Goal: Transaction & Acquisition: Obtain resource

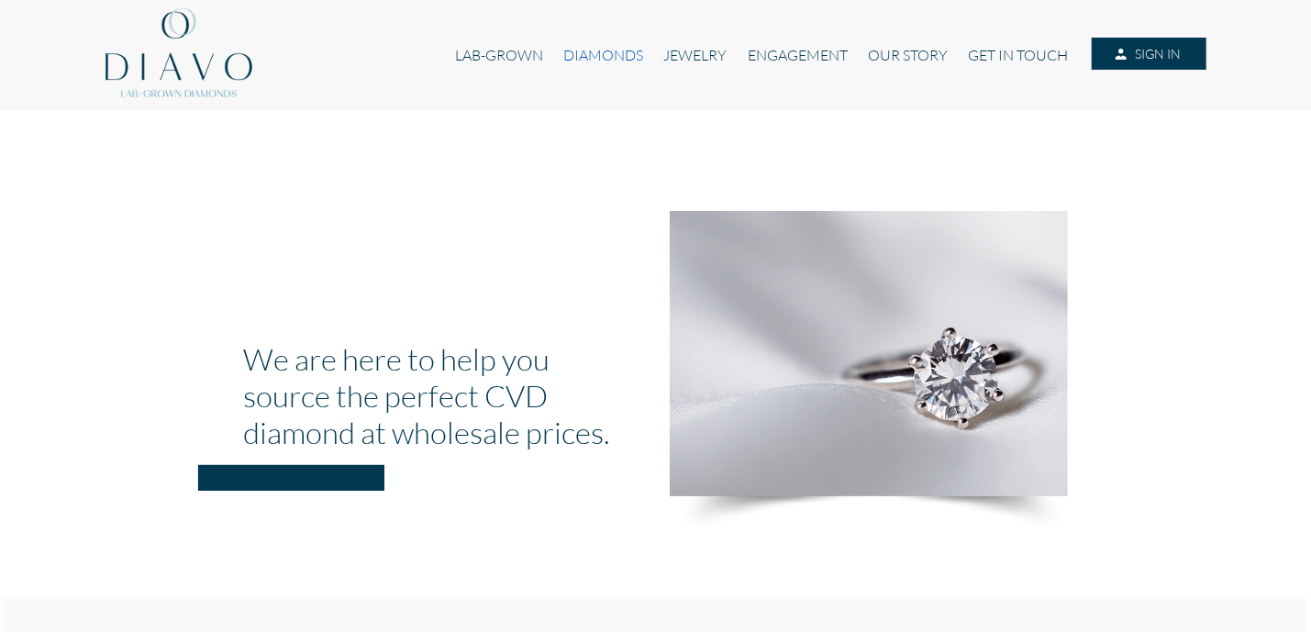
click at [614, 56] on link "DIAMONDS" at bounding box center [603, 55] width 100 height 35
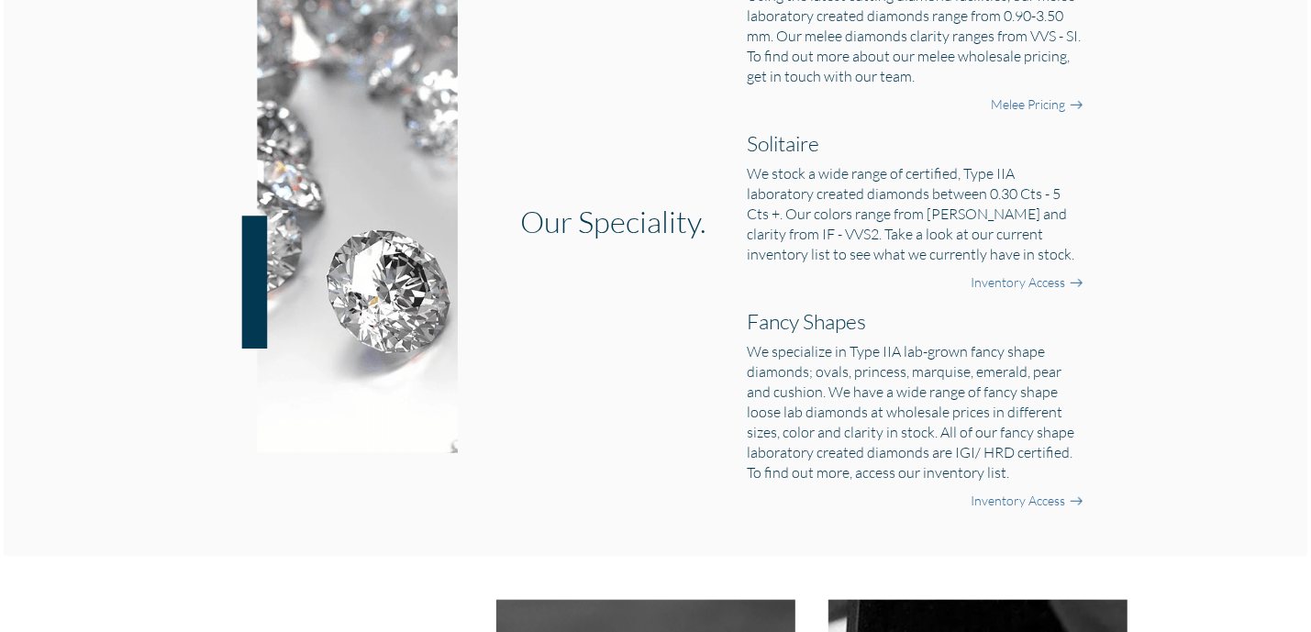
scroll to position [734, 0]
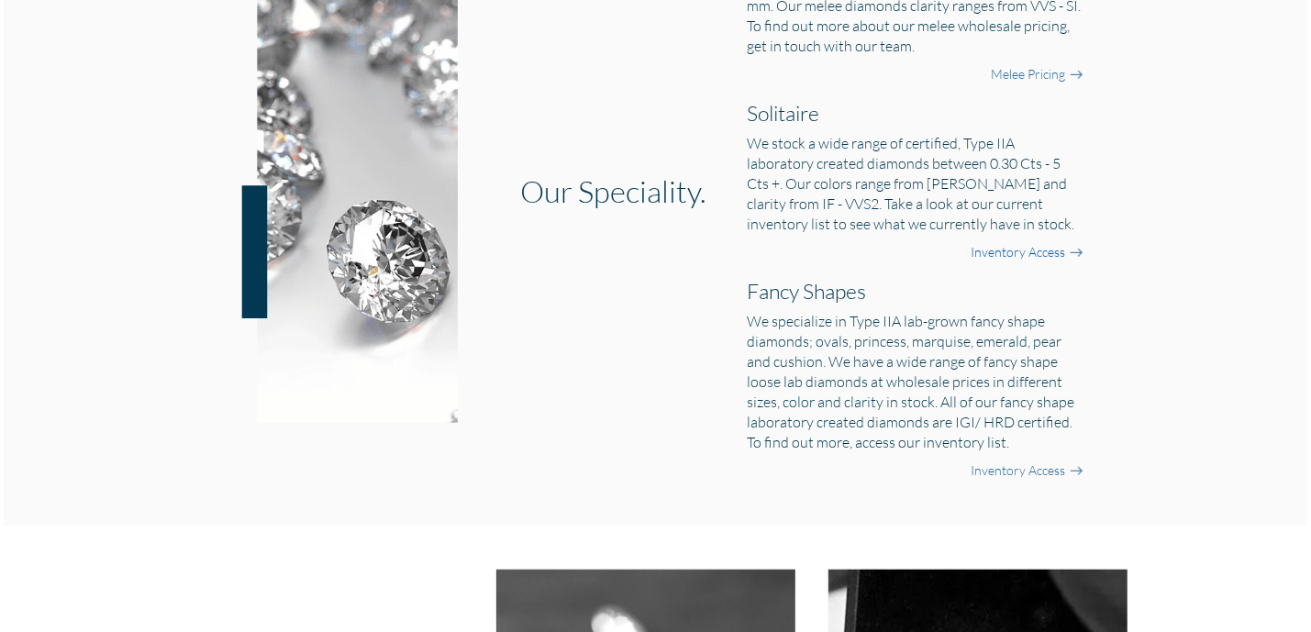
click at [1054, 249] on link "Inventory Access" at bounding box center [1018, 252] width 95 height 18
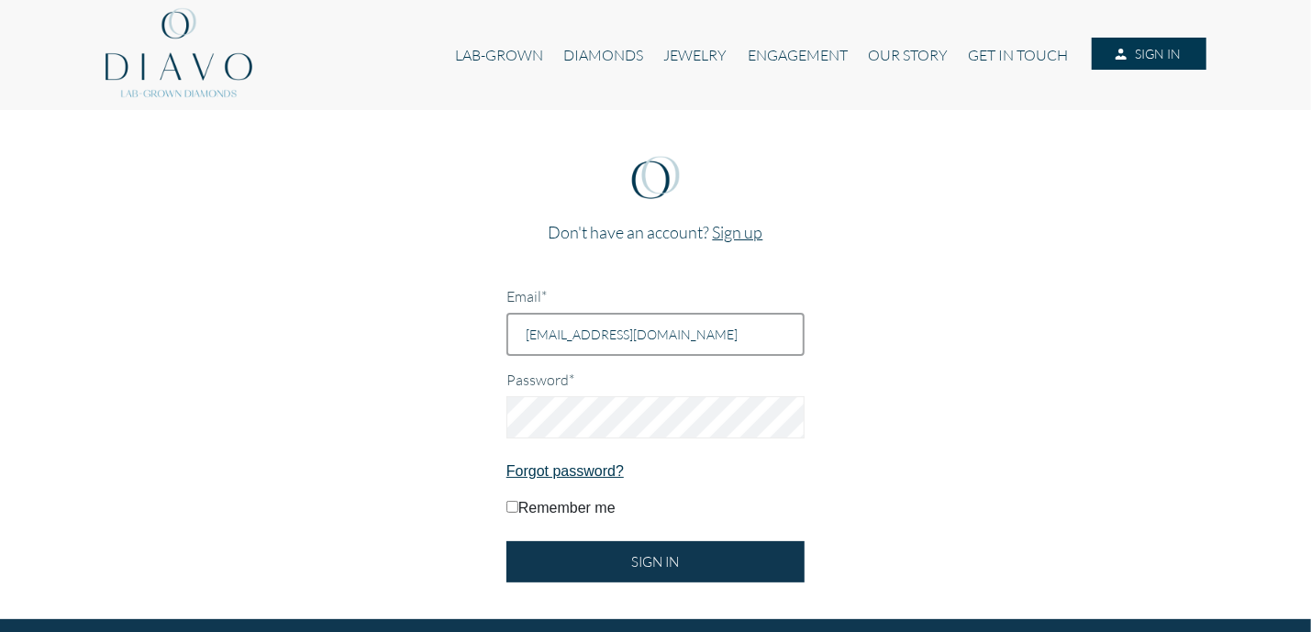
click at [628, 336] on input "brennasimpson@Live.com.au" at bounding box center [656, 334] width 298 height 43
type input "brennasimpson@ive.com.au"
click at [732, 232] on link "Sign up" at bounding box center [738, 232] width 50 height 20
